Goal: Information Seeking & Learning: Find specific page/section

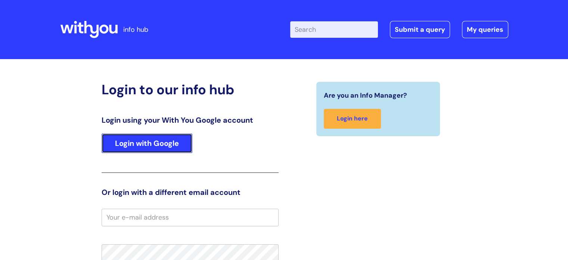
click at [172, 150] on link "Login with Google" at bounding box center [147, 142] width 91 height 19
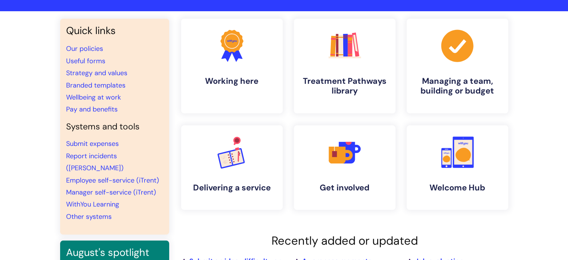
scroll to position [46, 0]
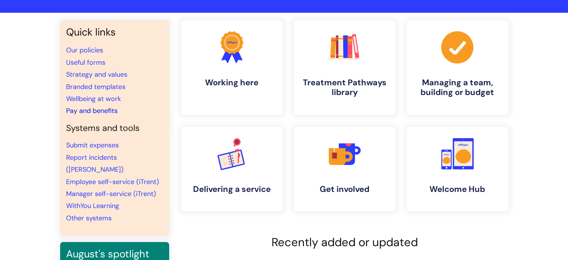
click at [78, 107] on link "Pay and benefits" at bounding box center [92, 110] width 52 height 9
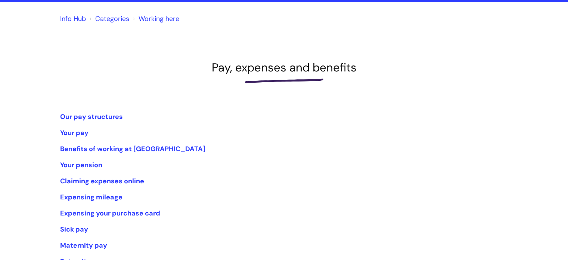
scroll to position [58, 0]
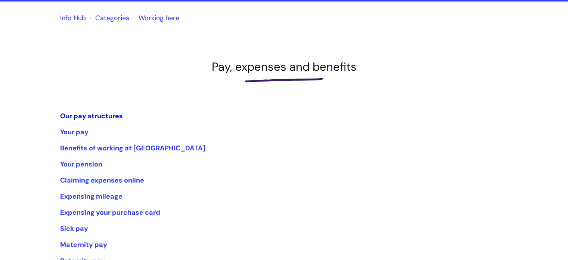
click at [95, 116] on link "Our pay structures" at bounding box center [91, 115] width 63 height 9
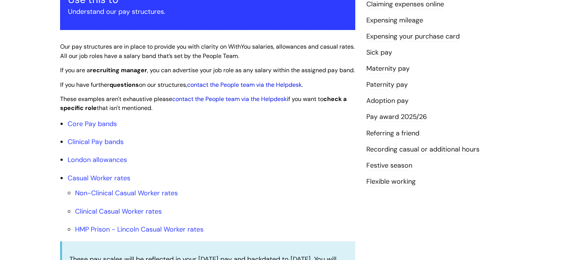
scroll to position [160, 0]
